Goal: Find specific page/section: Find specific page/section

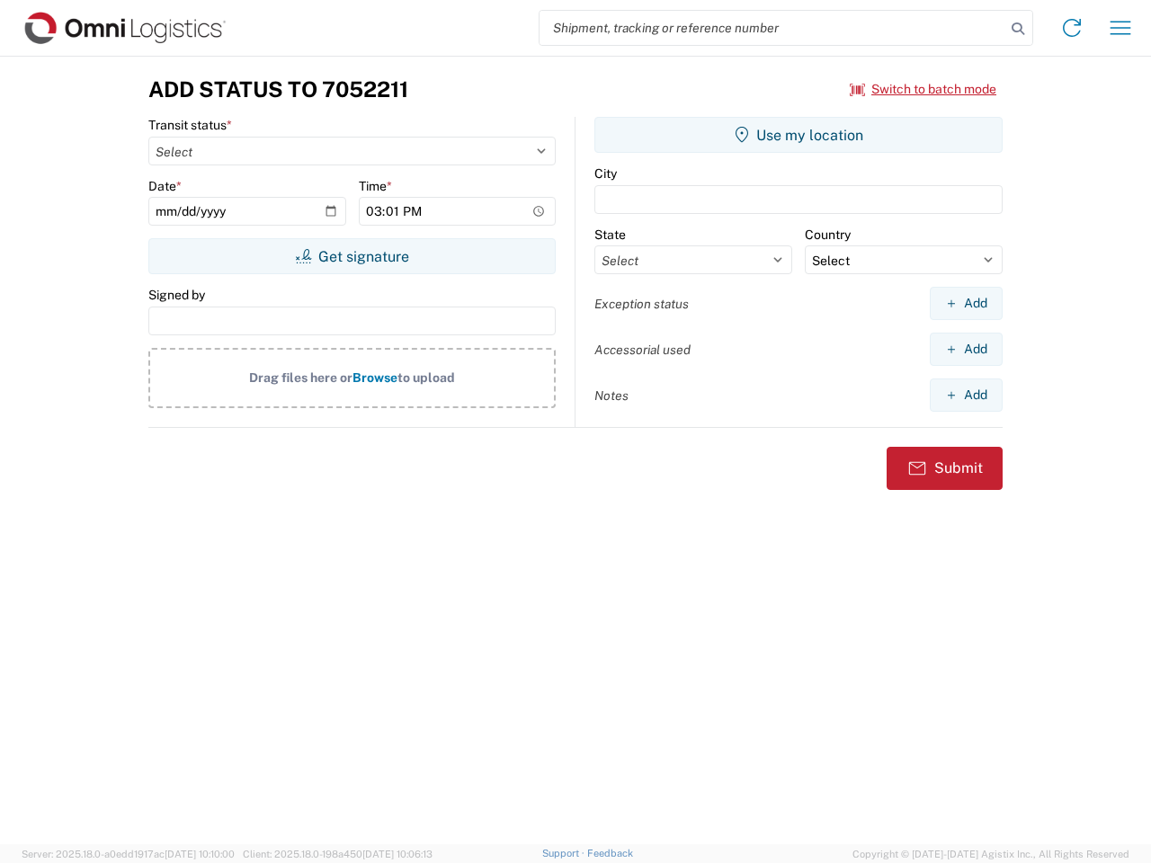
click at [772, 28] on input "search" at bounding box center [772, 28] width 466 height 34
click at [1018, 29] on icon at bounding box center [1017, 28] width 25 height 25
click at [1072, 28] on icon at bounding box center [1071, 27] width 29 height 29
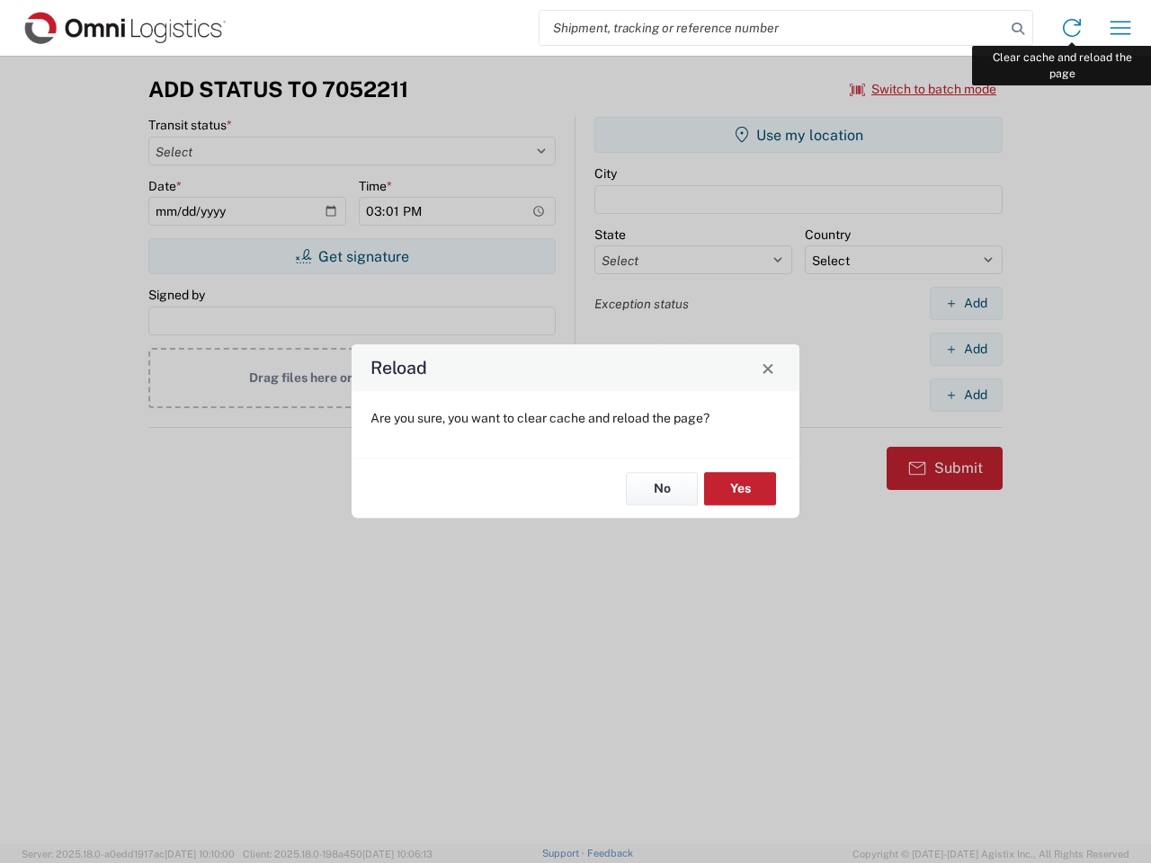
click at [1120, 28] on div "Reload Are you sure, you want to clear cache and reload the page? No Yes" at bounding box center [575, 431] width 1151 height 863
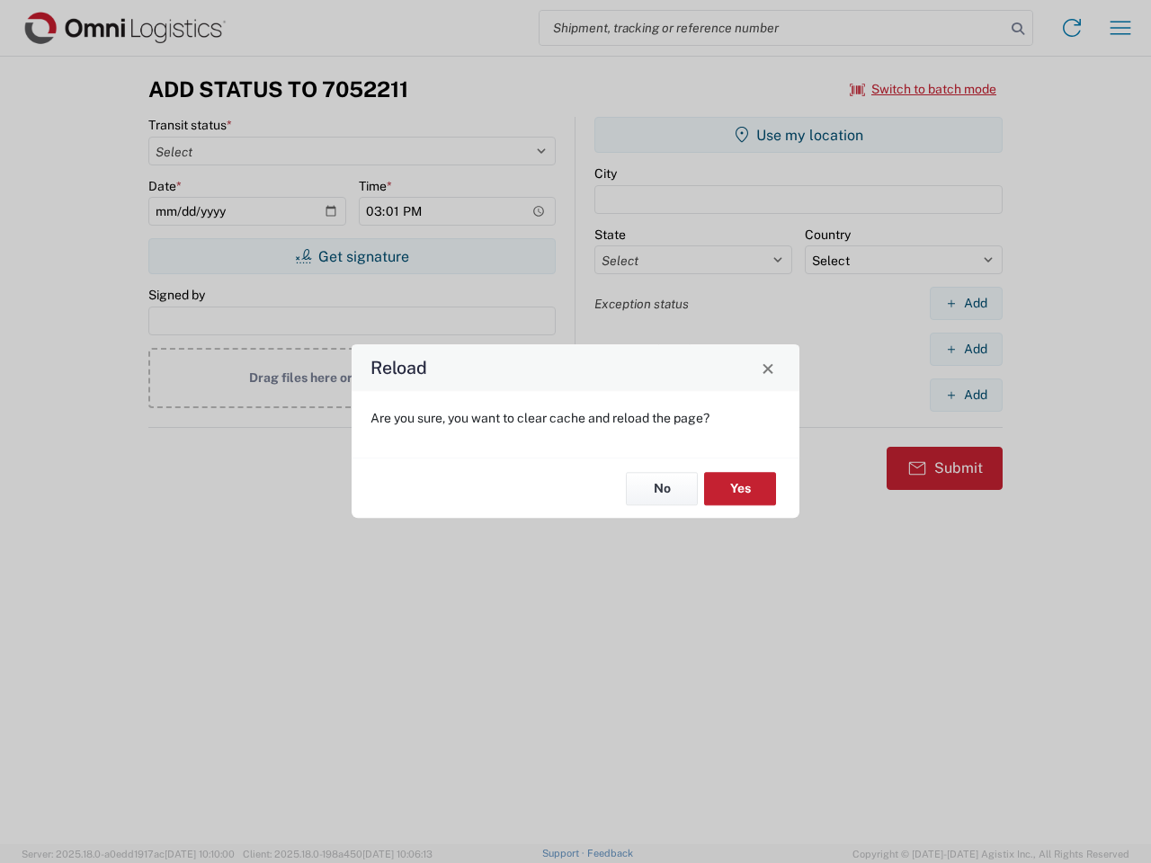
click at [923, 89] on div "Reload Are you sure, you want to clear cache and reload the page? No Yes" at bounding box center [575, 431] width 1151 height 863
click at [352, 256] on div "Reload Are you sure, you want to clear cache and reload the page? No Yes" at bounding box center [575, 431] width 1151 height 863
click at [798, 135] on div "Reload Are you sure, you want to clear cache and reload the page? No Yes" at bounding box center [575, 431] width 1151 height 863
click at [966, 303] on div "Reload Are you sure, you want to clear cache and reload the page? No Yes" at bounding box center [575, 431] width 1151 height 863
click at [966, 349] on div "Reload Are you sure, you want to clear cache and reload the page? No Yes" at bounding box center [575, 431] width 1151 height 863
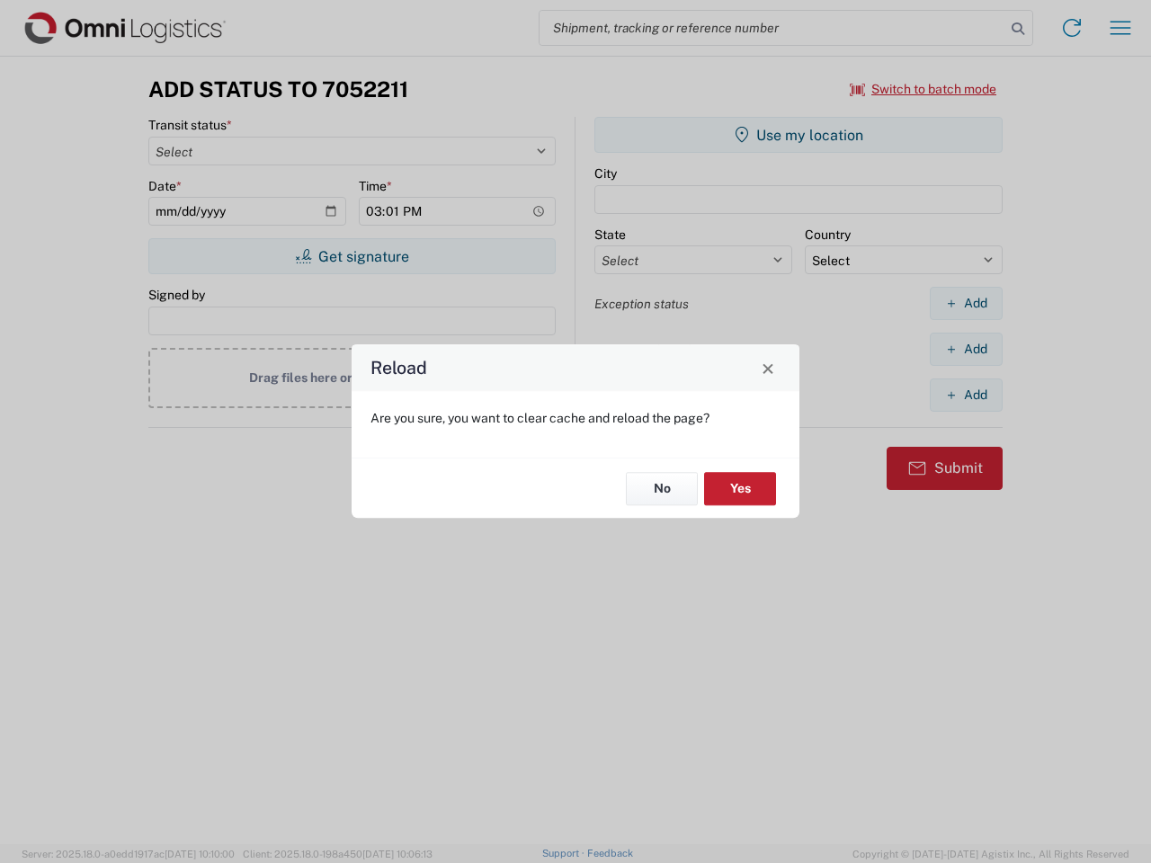
click at [966, 395] on div "Reload Are you sure, you want to clear cache and reload the page? No Yes" at bounding box center [575, 431] width 1151 height 863
